Goal: Task Accomplishment & Management: Complete application form

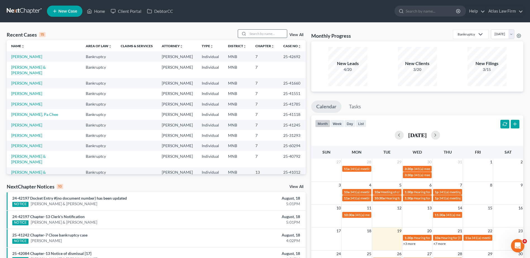
click at [253, 31] on input "search" at bounding box center [267, 34] width 39 height 8
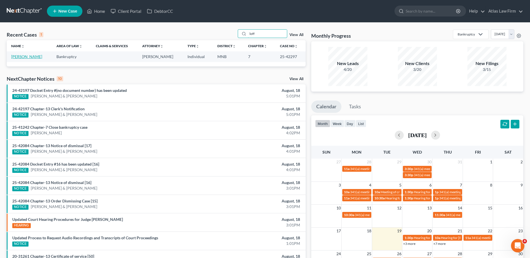
type input "loff"
click at [30, 55] on link "[PERSON_NAME]" at bounding box center [26, 56] width 31 height 5
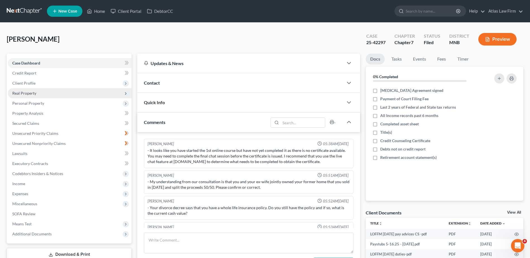
scroll to position [239, 0]
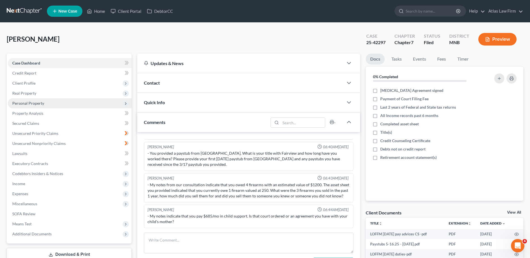
click at [37, 105] on span "Personal Property" at bounding box center [28, 103] width 32 height 5
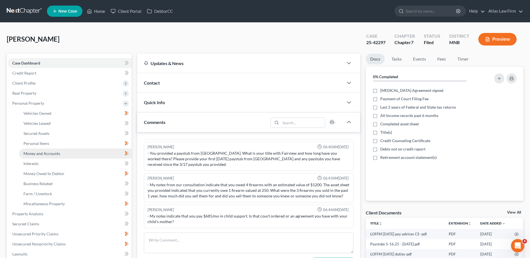
click at [51, 156] on span "Money and Accounts" at bounding box center [41, 153] width 37 height 5
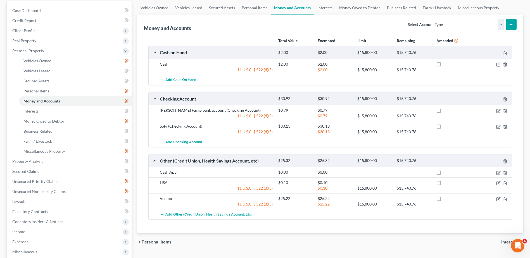
scroll to position [56, 0]
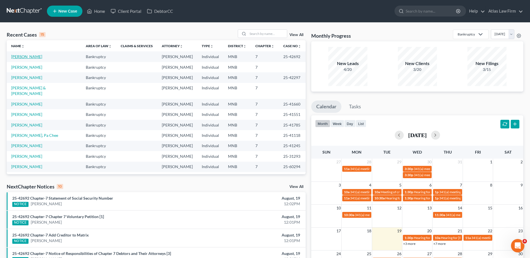
click at [23, 56] on link "[PERSON_NAME]" at bounding box center [26, 56] width 31 height 5
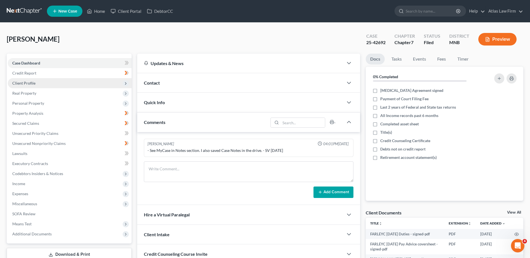
click at [68, 84] on span "Client Profile" at bounding box center [70, 83] width 124 height 10
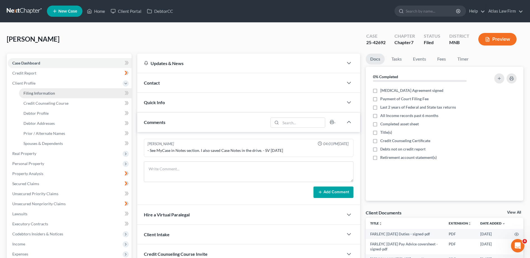
click at [62, 94] on link "Filing Information" at bounding box center [75, 93] width 113 height 10
select select "1"
select select "0"
select select "24"
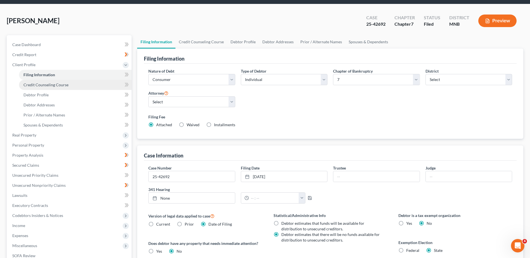
scroll to position [28, 0]
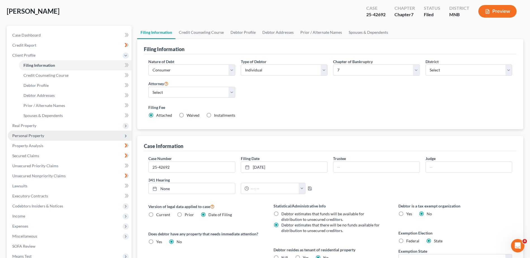
click at [35, 135] on span "Personal Property" at bounding box center [28, 135] width 32 height 5
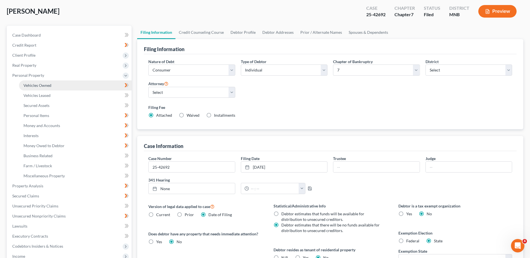
click at [49, 86] on span "Vehicles Owned" at bounding box center [37, 85] width 28 height 5
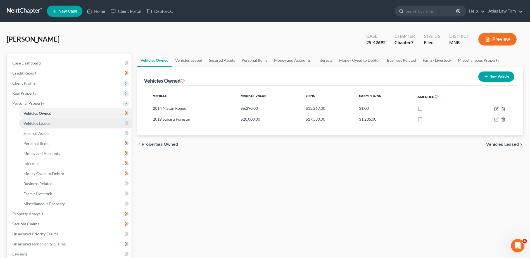
click at [47, 124] on span "Vehicles Leased" at bounding box center [36, 123] width 27 height 5
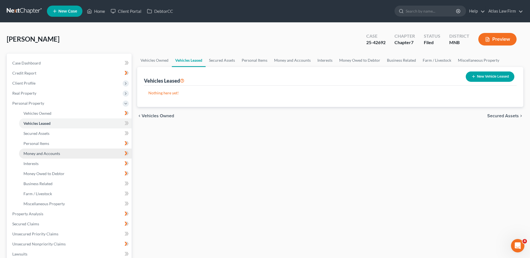
click at [50, 153] on span "Money and Accounts" at bounding box center [41, 153] width 37 height 5
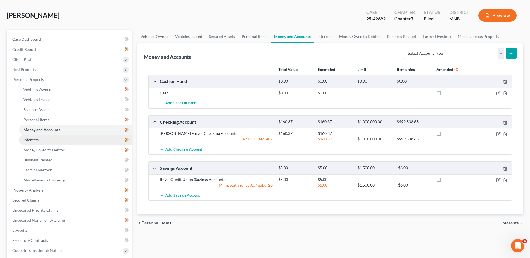
scroll to position [56, 0]
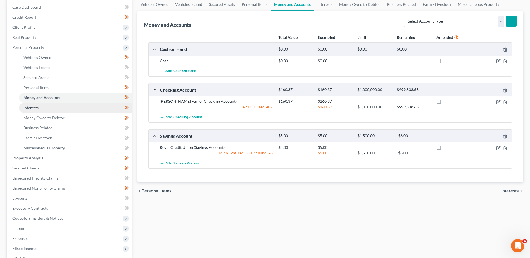
click at [39, 109] on link "Interests" at bounding box center [75, 108] width 113 height 10
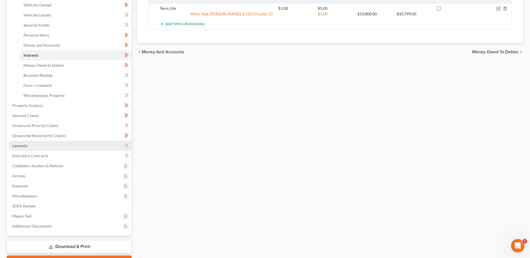
scroll to position [112, 0]
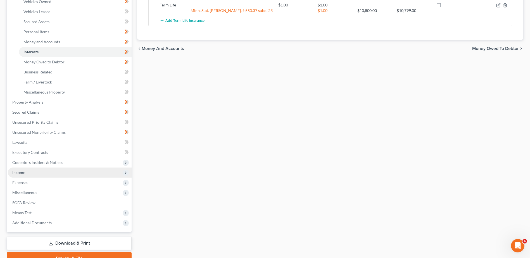
click at [18, 173] on span "Income" at bounding box center [18, 172] width 13 height 5
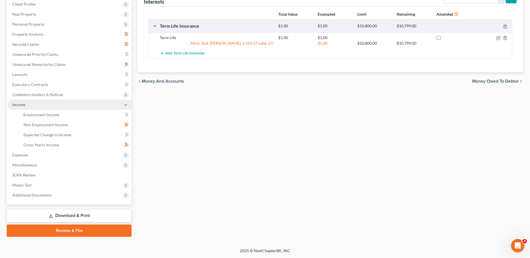
scroll to position [79, 0]
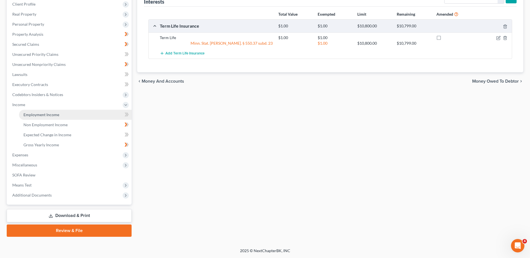
click at [46, 116] on span "Employment Income" at bounding box center [41, 114] width 36 height 5
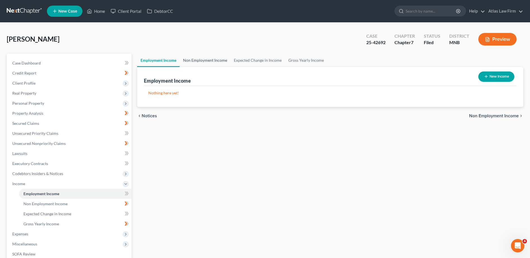
click at [216, 61] on link "Non Employment Income" at bounding box center [205, 60] width 51 height 13
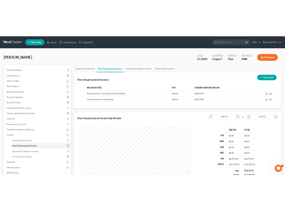
scroll to position [104, 218]
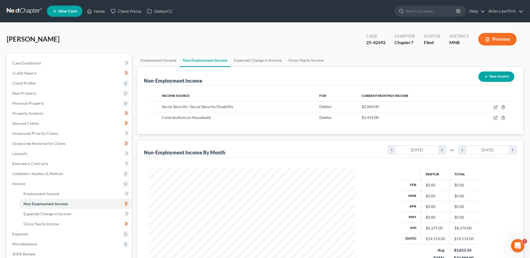
click at [128, 33] on div "Farley, Carmen Upgraded Case 25-42692 Chapter Chapter 7 Status Filed District M…" at bounding box center [265, 41] width 517 height 24
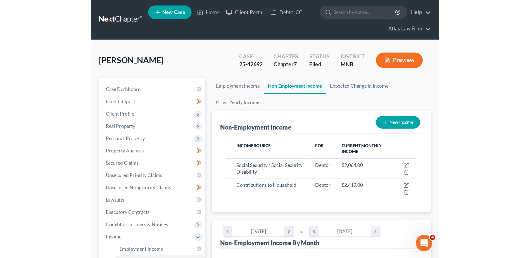
scroll to position [279328, 279238]
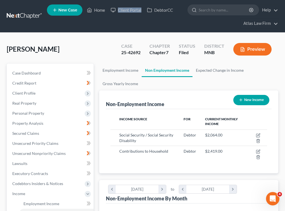
drag, startPoint x: 153, startPoint y: 22, endPoint x: 117, endPoint y: 20, distance: 35.8
click at [117, 20] on ul "New Case Home Client Portal DebtorCC - No Result - See all results Or Press Ent…" at bounding box center [162, 16] width 231 height 27
drag, startPoint x: 62, startPoint y: 25, endPoint x: 75, endPoint y: 19, distance: 14.7
click at [62, 25] on ul "New Case Home Client Portal DebtorCC - No Result - See all results Or Press Ent…" at bounding box center [162, 16] width 231 height 27
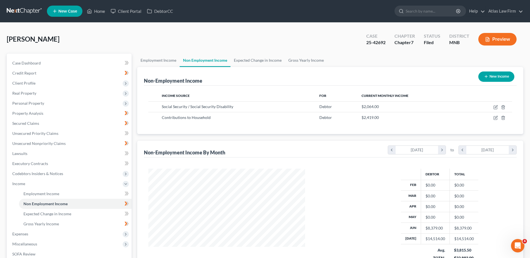
scroll to position [104, 218]
